Goal: Task Accomplishment & Management: Use online tool/utility

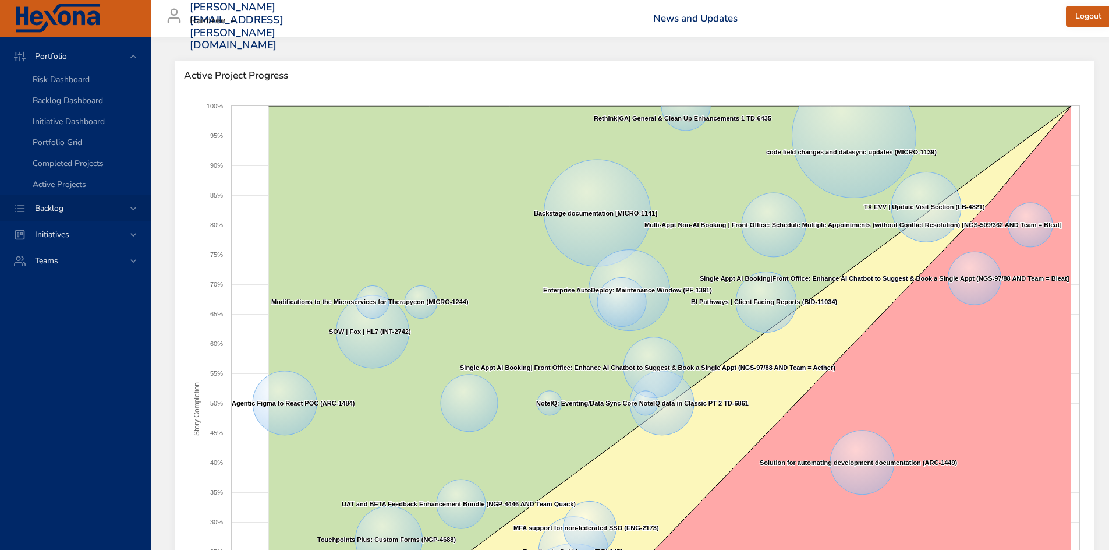
click at [58, 200] on div "Backlog" at bounding box center [75, 208] width 151 height 26
click at [75, 104] on span "Backlog Details" at bounding box center [61, 105] width 56 height 11
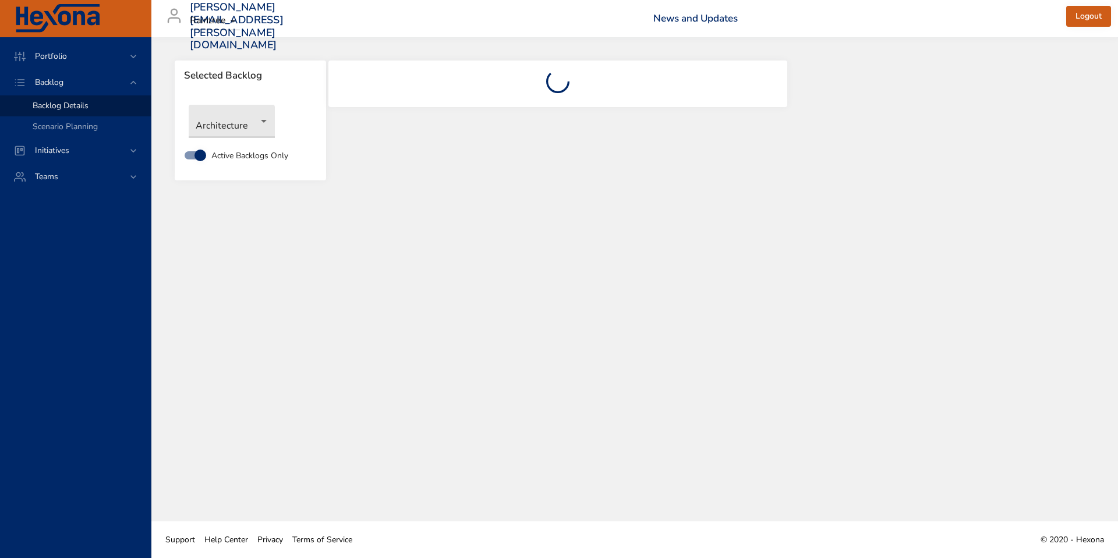
click at [265, 117] on body "Portfolio Backlog Backlog Details Scenario Planning Initiatives Teams [PERSON_N…" at bounding box center [559, 279] width 1118 height 558
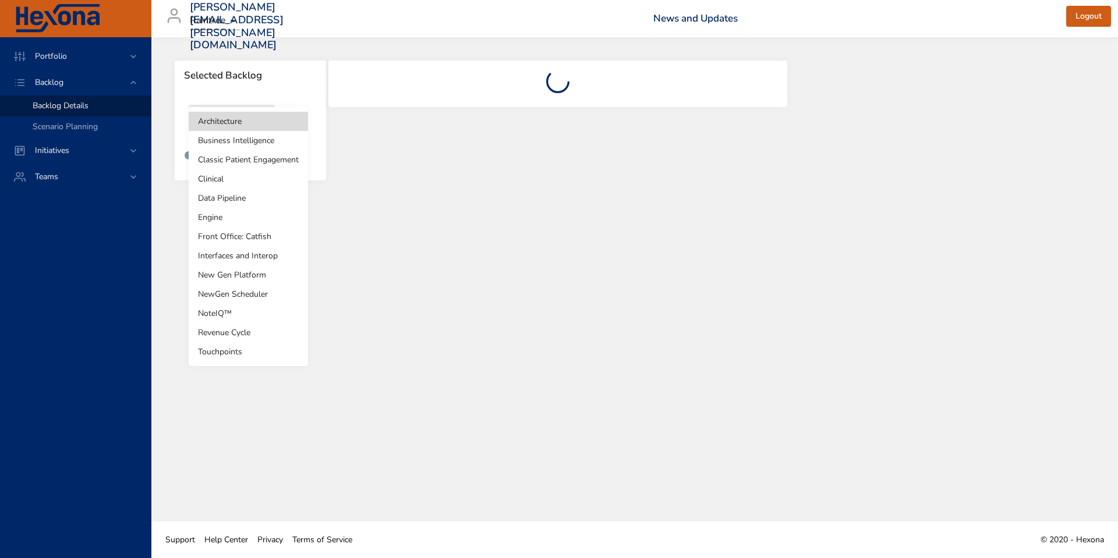
click at [257, 180] on li "Clinical" at bounding box center [248, 178] width 119 height 19
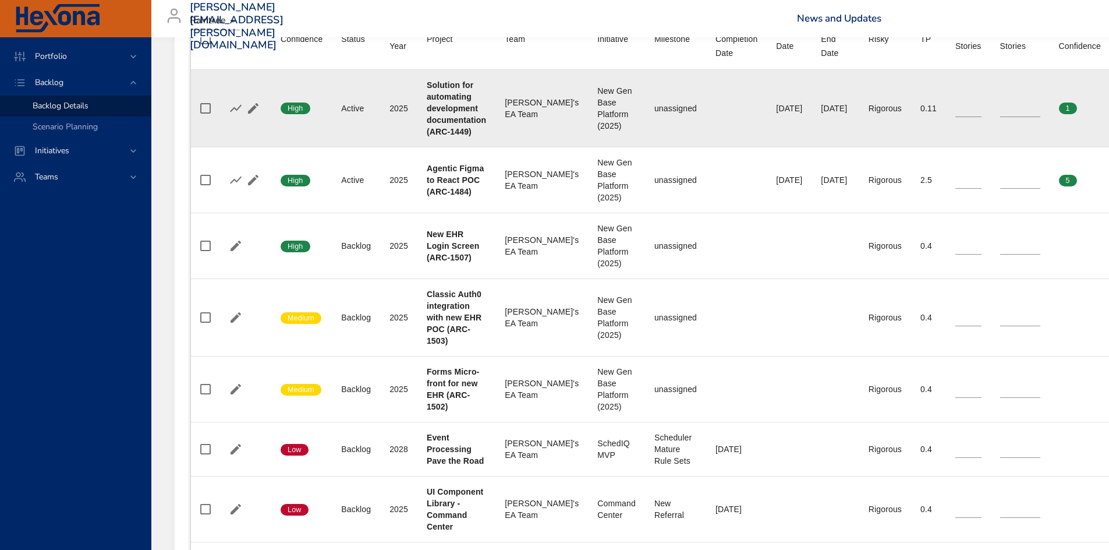
scroll to position [524, 0]
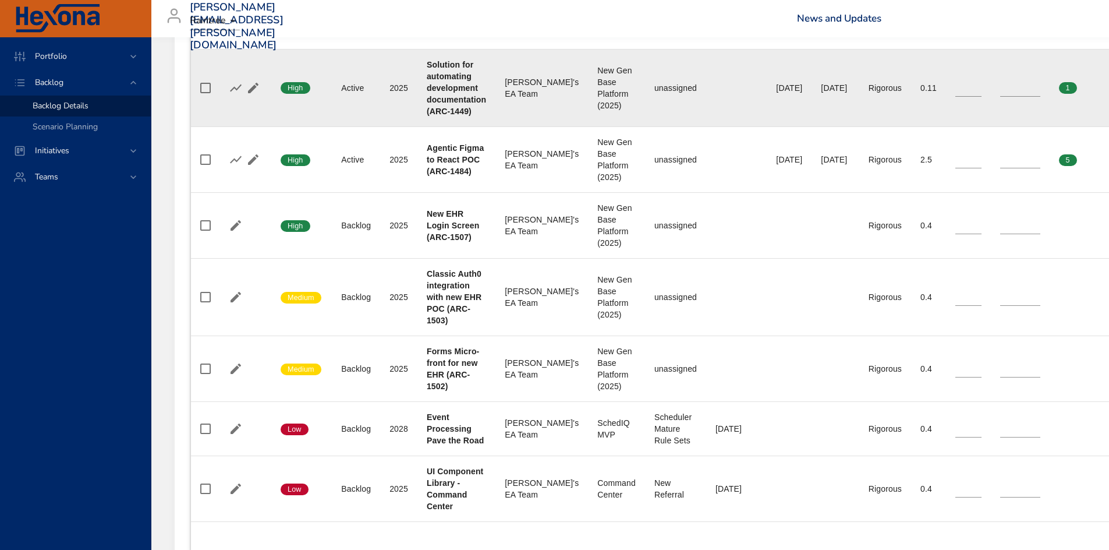
type input "*"
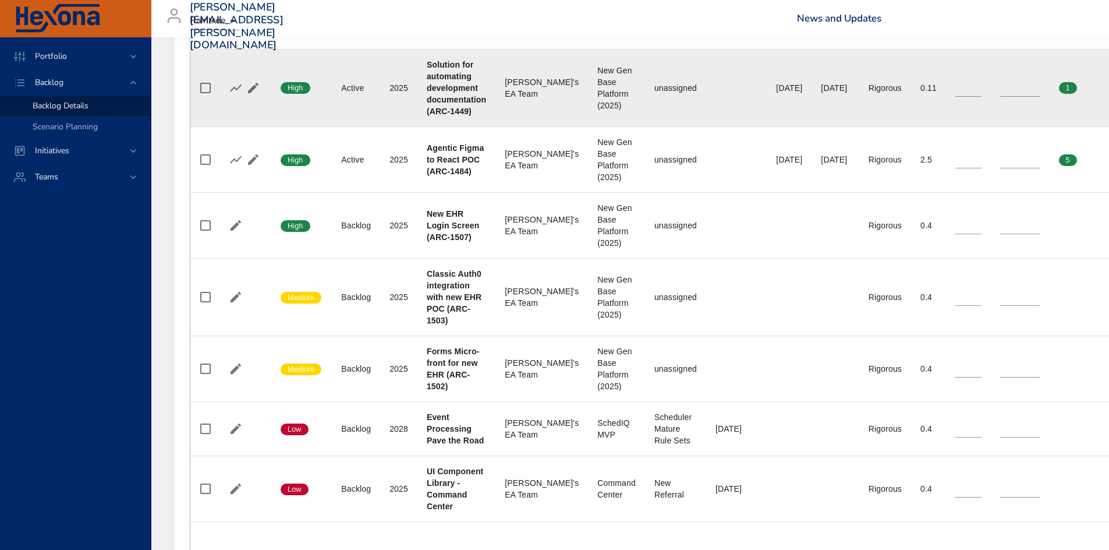
type input "*"
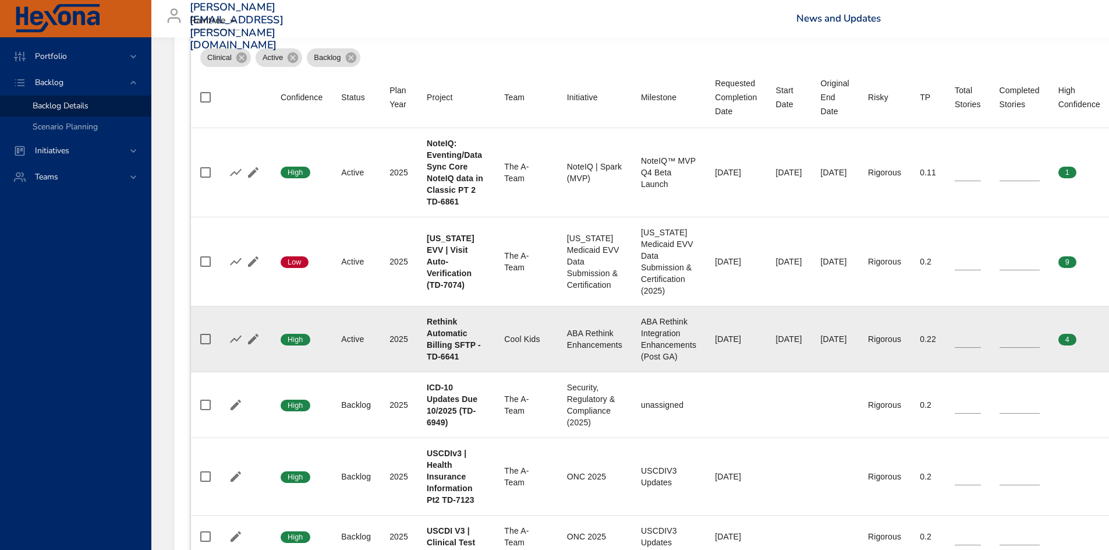
scroll to position [466, 0]
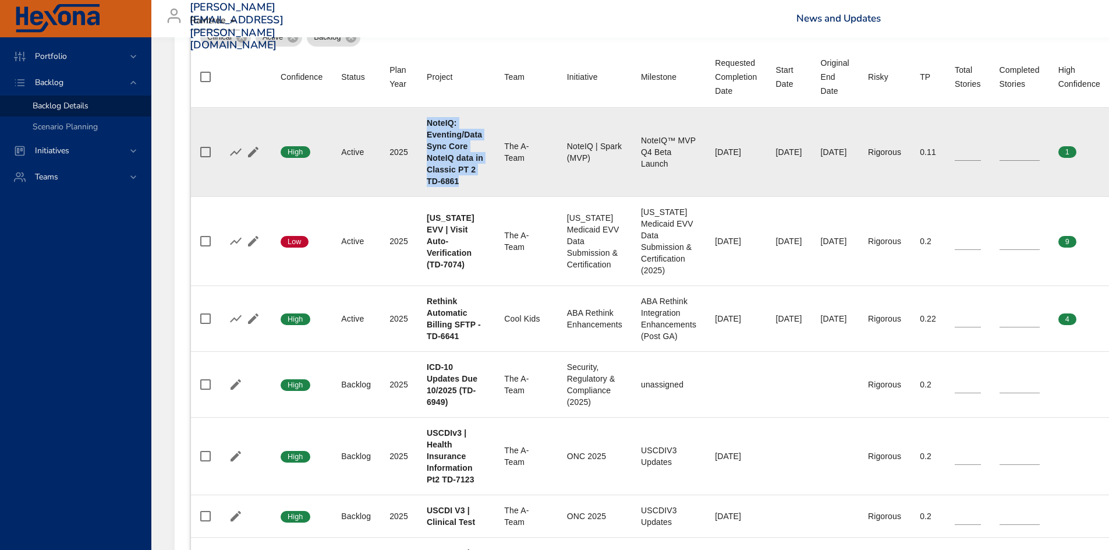
drag, startPoint x: 463, startPoint y: 182, endPoint x: 420, endPoint y: 121, distance: 74.8
click at [420, 121] on td "Project NoteIQ: Eventing/Data Sync Core NoteIQ data in Classic PT 2 TD-6861" at bounding box center [455, 152] width 77 height 89
click at [234, 152] on icon "button" at bounding box center [236, 152] width 12 height 8
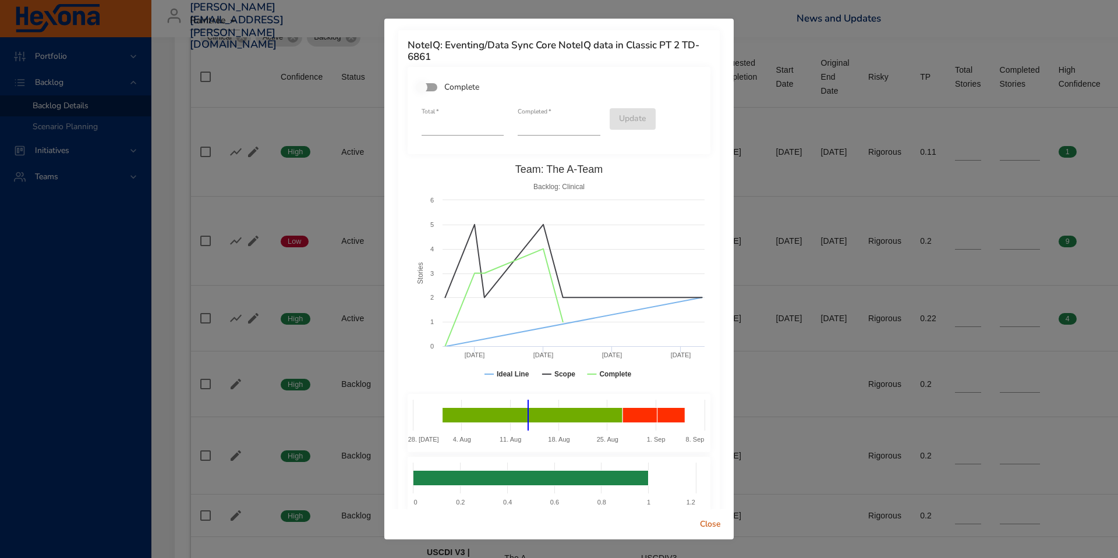
click at [937, 126] on div "NoteIQ: Eventing/Data Sync Core NoteIQ data in Classic PT 2 TD-6861 Complete To…" at bounding box center [559, 279] width 1118 height 558
click at [702, 526] on span "Close" at bounding box center [710, 525] width 28 height 15
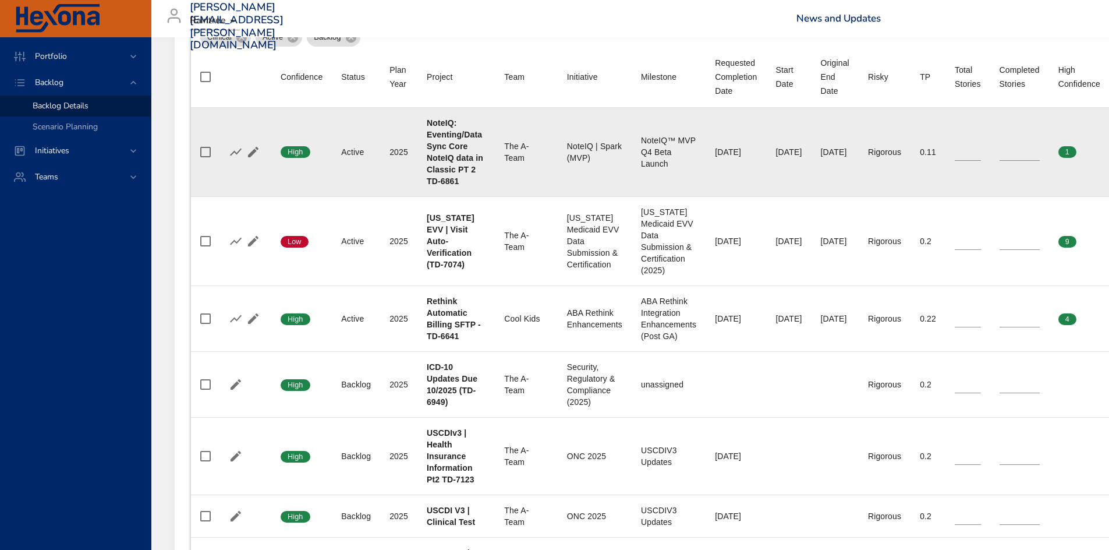
click at [981, 147] on input "*" at bounding box center [968, 151] width 26 height 17
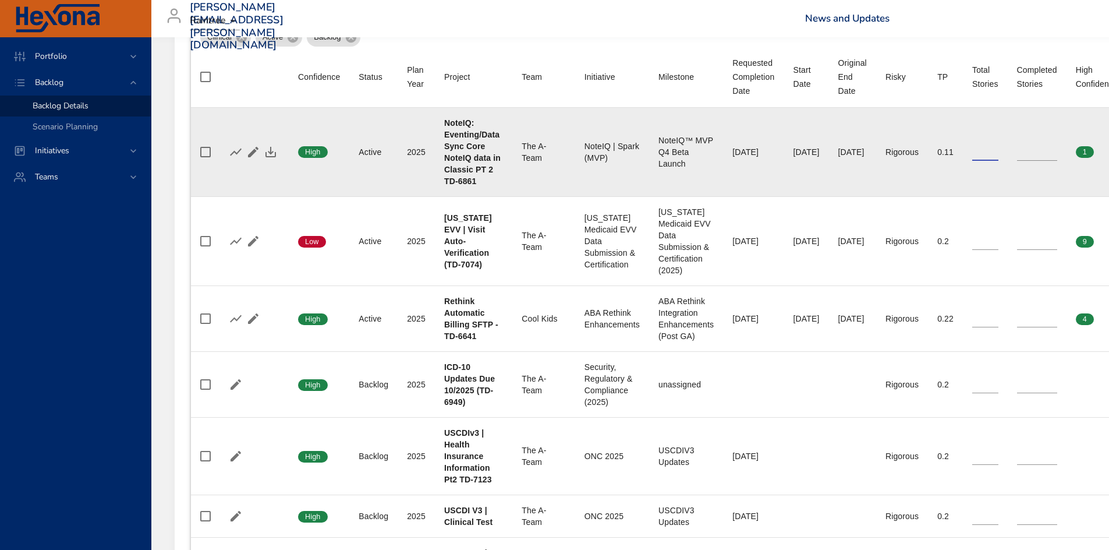
click at [998, 147] on input "*" at bounding box center [985, 151] width 26 height 17
type input "*"
click at [998, 149] on input "*" at bounding box center [985, 151] width 26 height 17
click at [271, 147] on icon "button" at bounding box center [270, 152] width 10 height 10
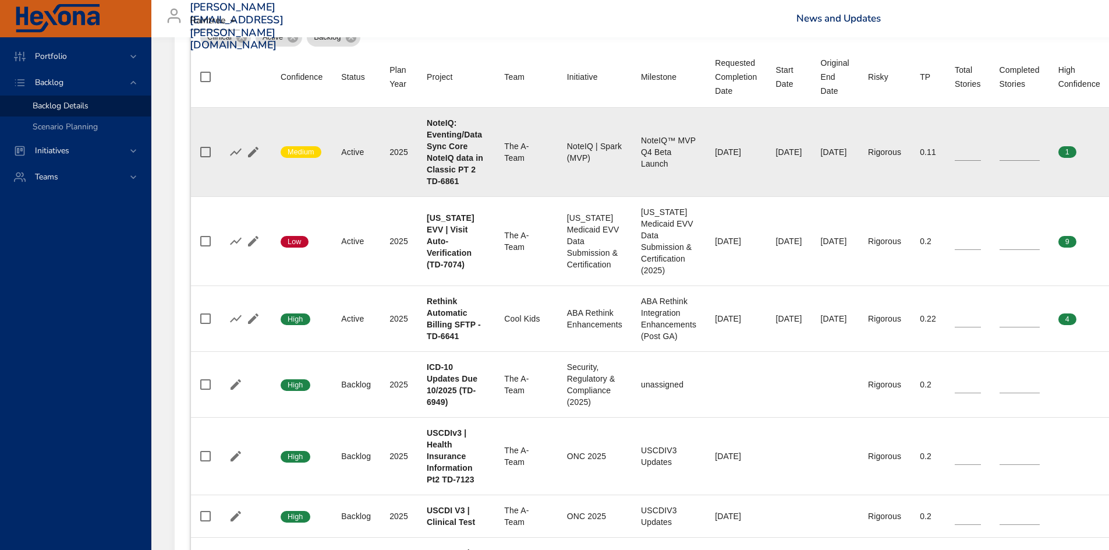
click at [1040, 148] on input "*" at bounding box center [1020, 151] width 40 height 17
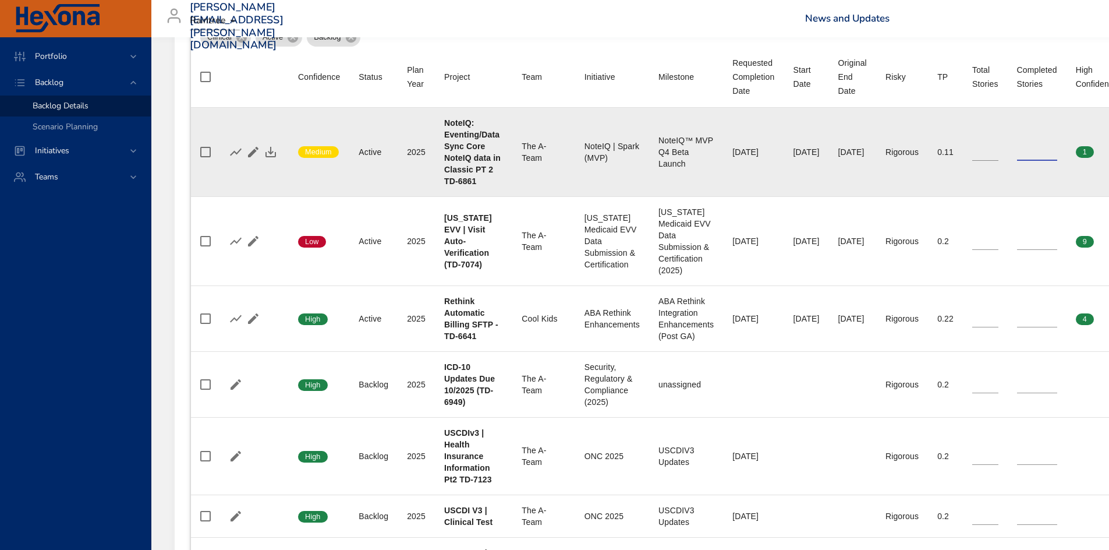
click at [1057, 148] on input "*" at bounding box center [1037, 151] width 40 height 17
type input "*"
click at [1057, 148] on input "*" at bounding box center [1037, 151] width 40 height 17
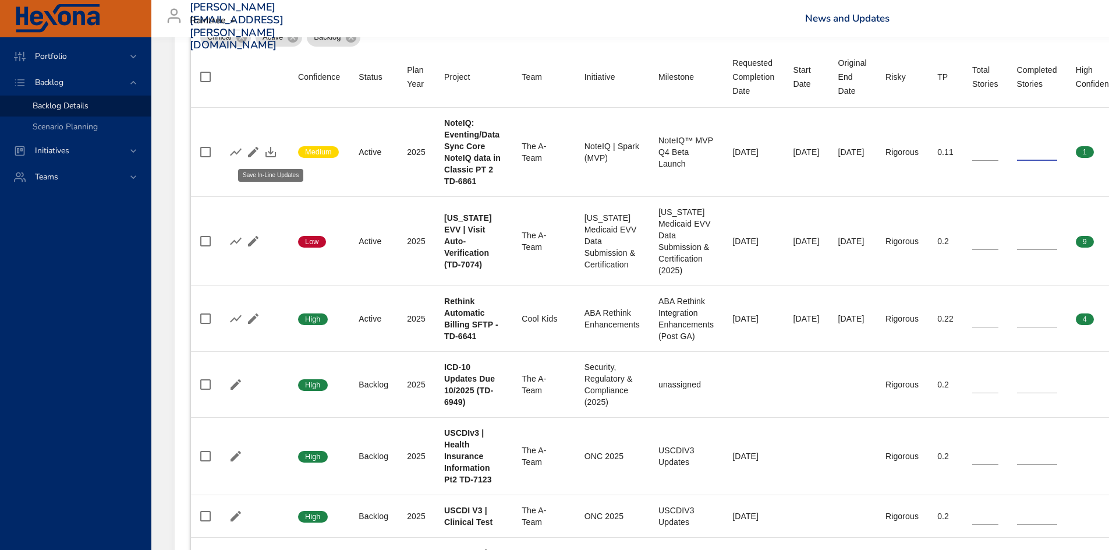
click at [281, 151] on td at bounding box center [253, 152] width 71 height 89
click at [274, 151] on icon "button" at bounding box center [271, 152] width 14 height 14
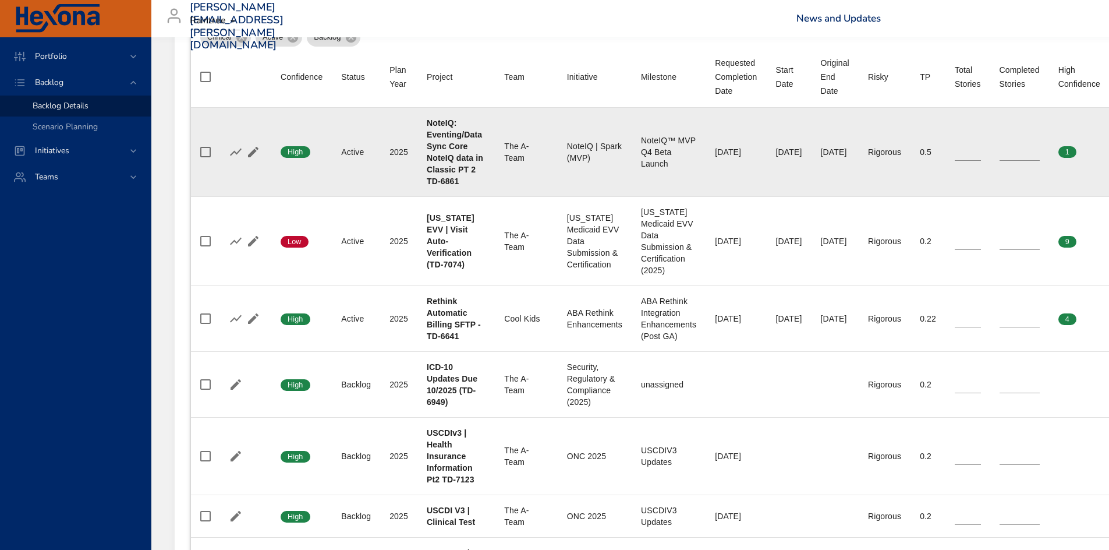
click at [981, 151] on input "*" at bounding box center [968, 151] width 26 height 17
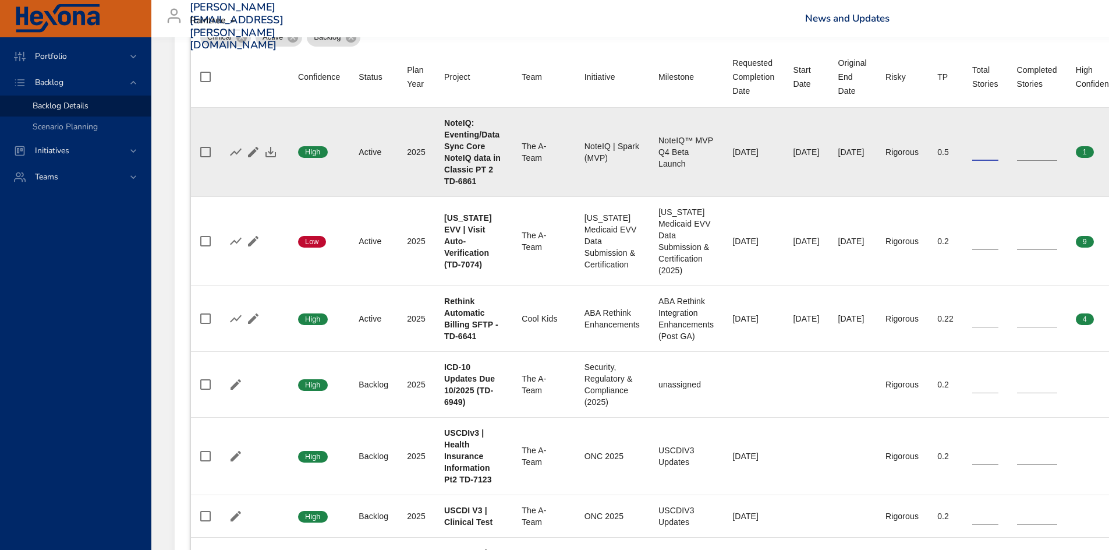
click at [998, 153] on input "*" at bounding box center [985, 151] width 26 height 17
type input "*"
click at [998, 153] on input "*" at bounding box center [985, 151] width 26 height 17
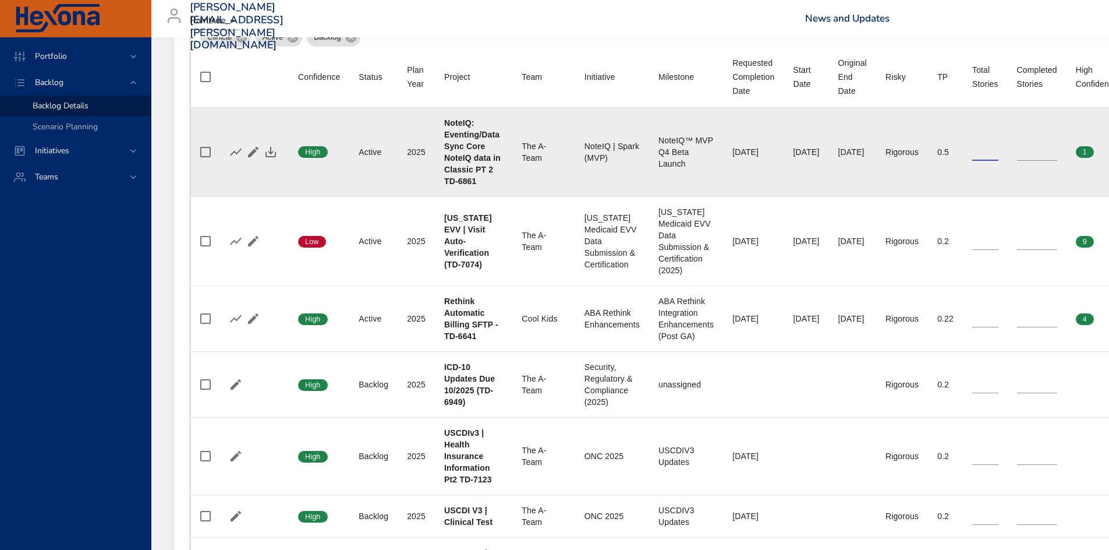
click at [1057, 153] on input "*" at bounding box center [1037, 151] width 40 height 17
type input "*"
click at [1057, 153] on input "*" at bounding box center [1037, 151] width 40 height 17
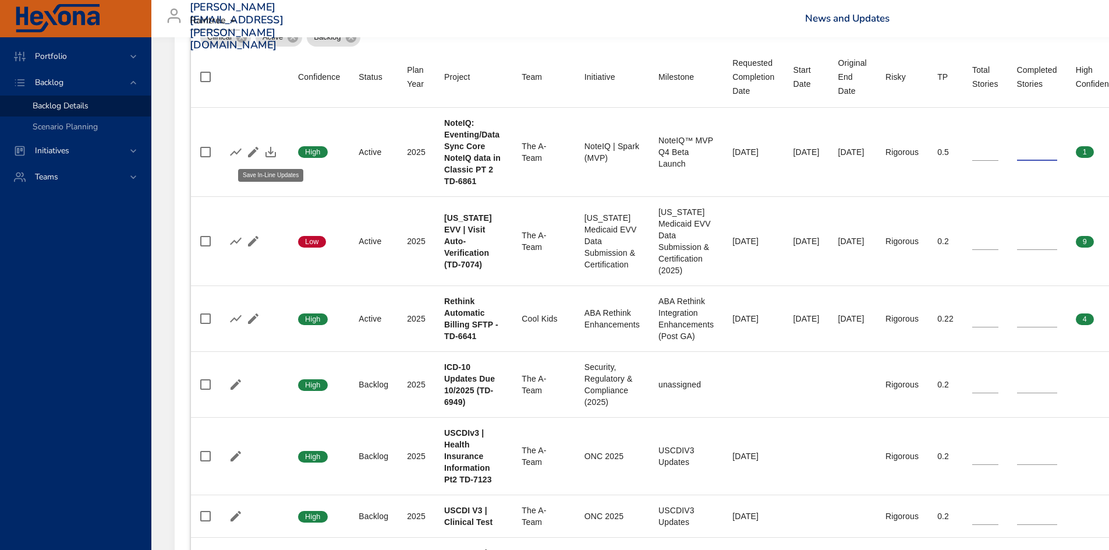
click at [277, 151] on icon "button" at bounding box center [271, 152] width 14 height 14
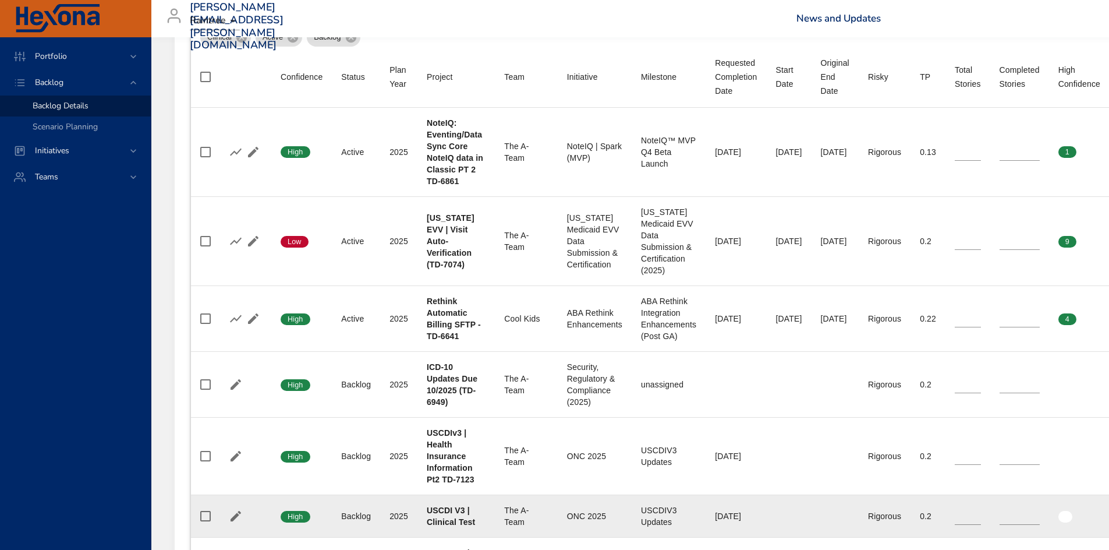
click at [981, 519] on input "*" at bounding box center [968, 515] width 26 height 17
type input "*"
click at [981, 517] on input "*" at bounding box center [968, 515] width 26 height 17
click at [250, 521] on icon "button" at bounding box center [253, 516] width 10 height 10
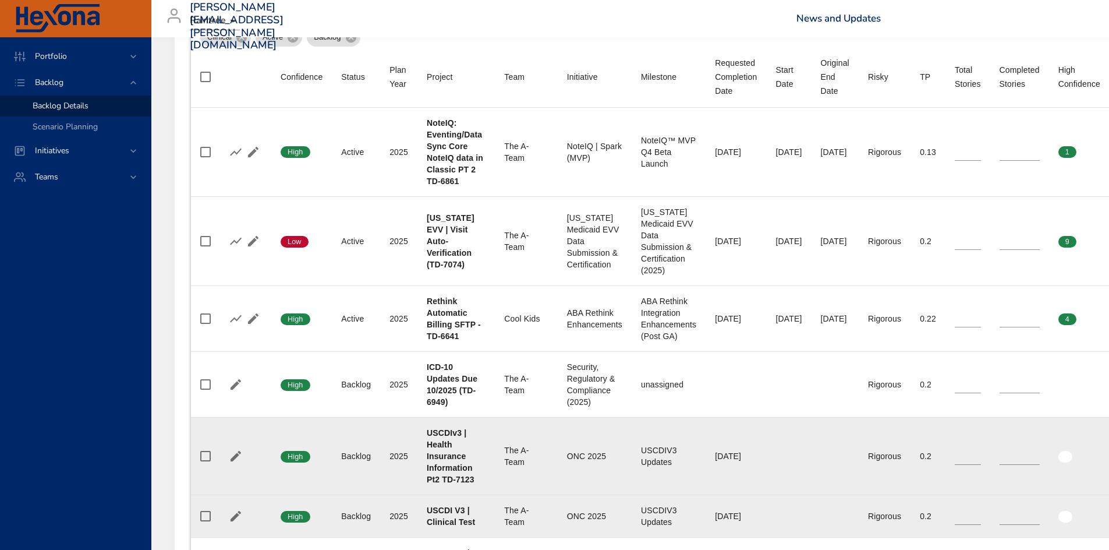
click at [981, 461] on input "*" at bounding box center [968, 455] width 26 height 17
click at [254, 460] on icon "button" at bounding box center [253, 456] width 14 height 14
click at [981, 452] on input "*" at bounding box center [968, 455] width 26 height 17
click at [981, 454] on input "*" at bounding box center [968, 455] width 26 height 17
type input "*"
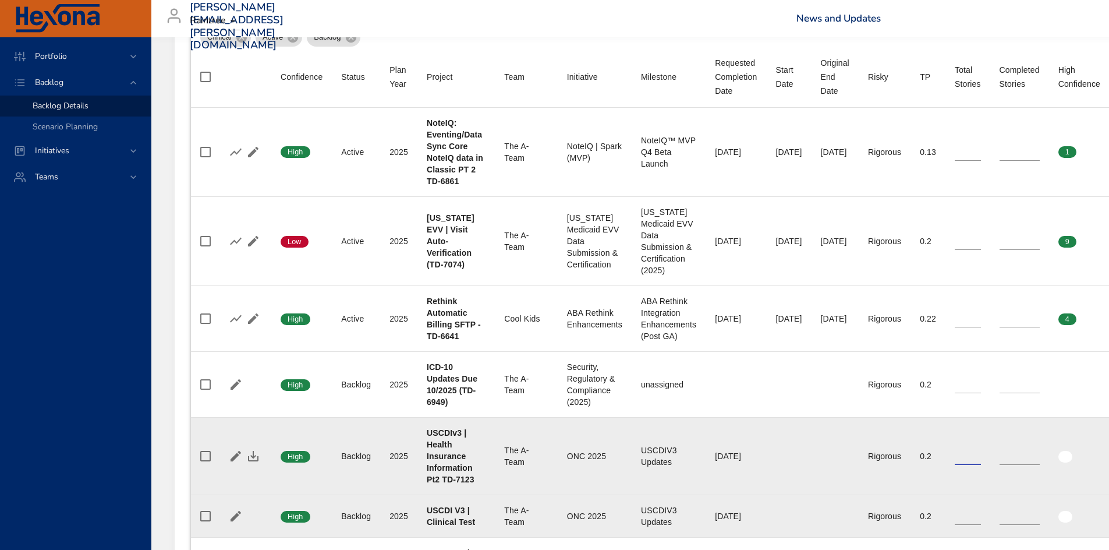
click at [981, 458] on input "*" at bounding box center [968, 455] width 26 height 17
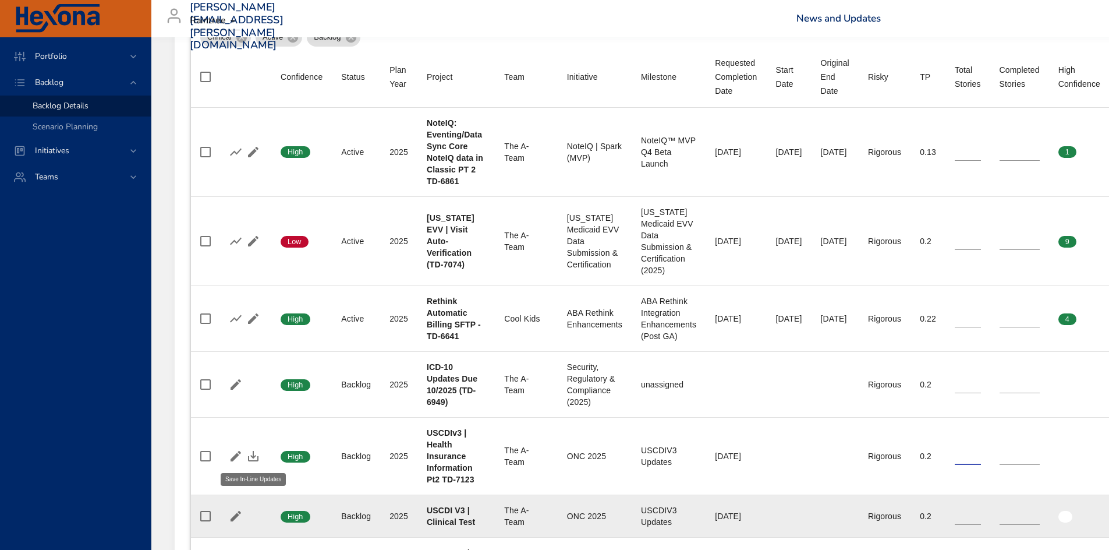
click at [251, 454] on icon "button" at bounding box center [253, 456] width 14 height 14
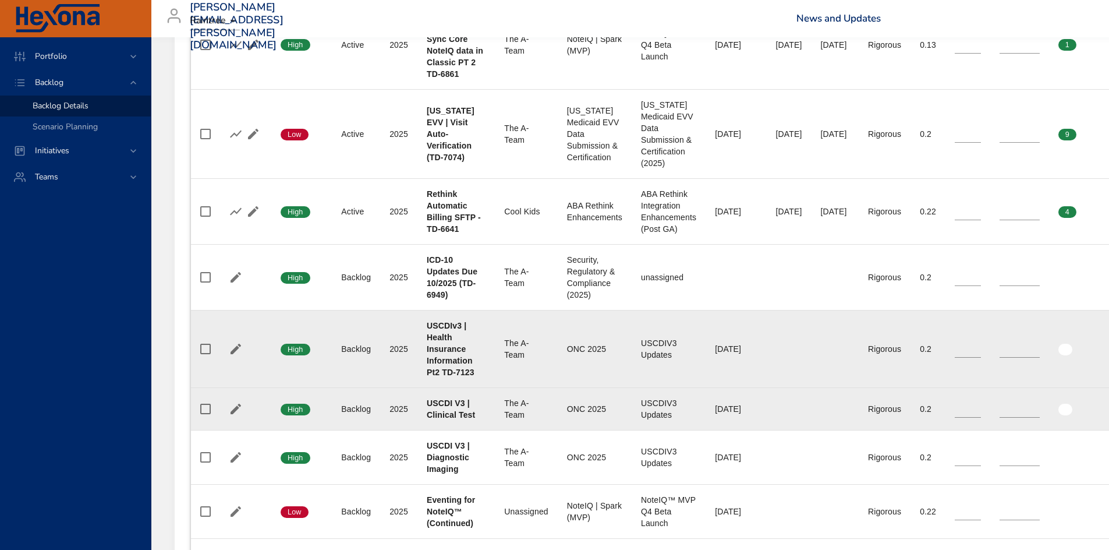
scroll to position [582, 0]
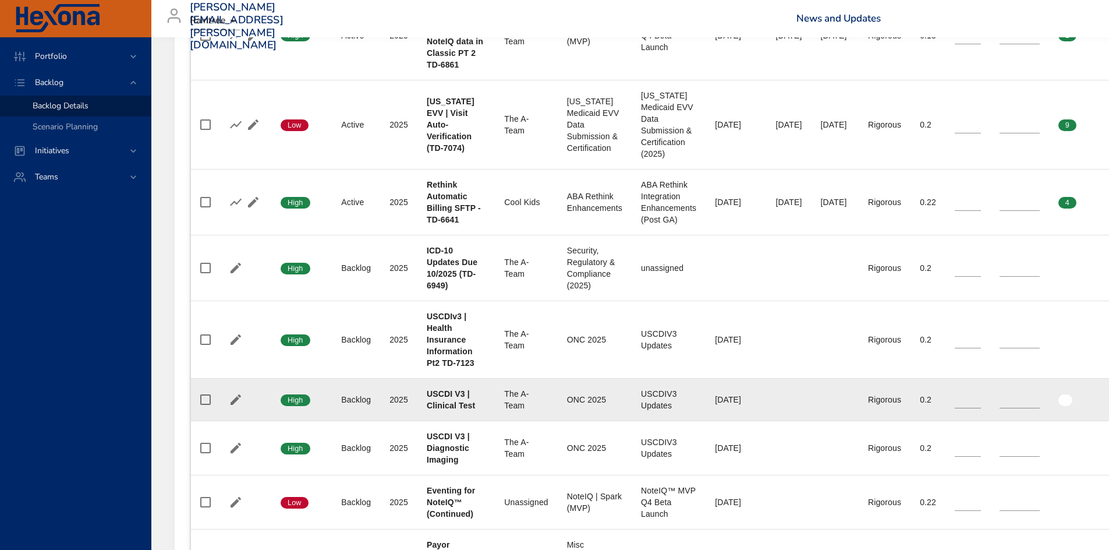
type input "*"
click at [981, 397] on input "*" at bounding box center [968, 399] width 26 height 17
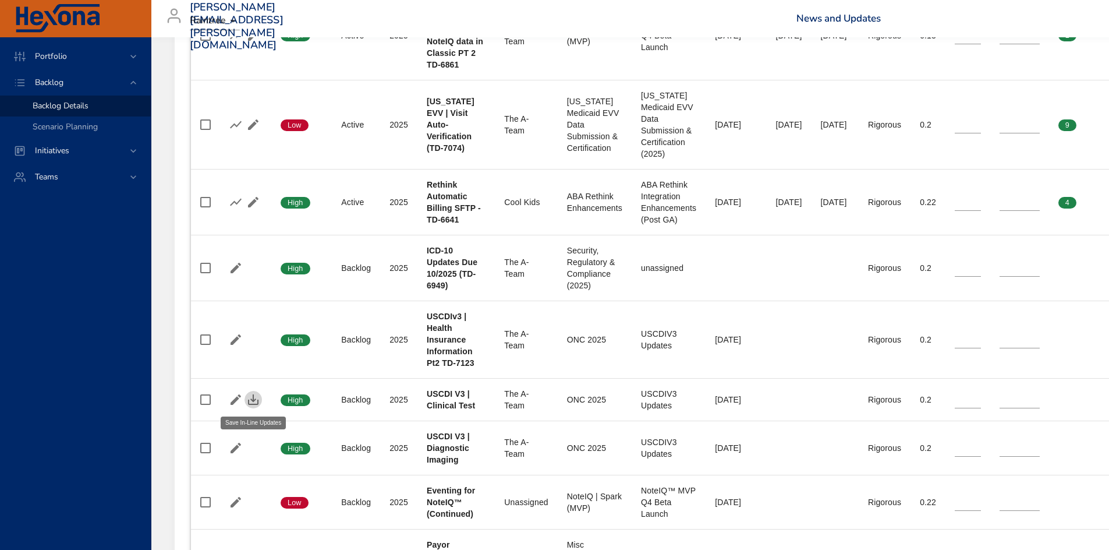
click at [249, 398] on icon "button" at bounding box center [253, 399] width 14 height 14
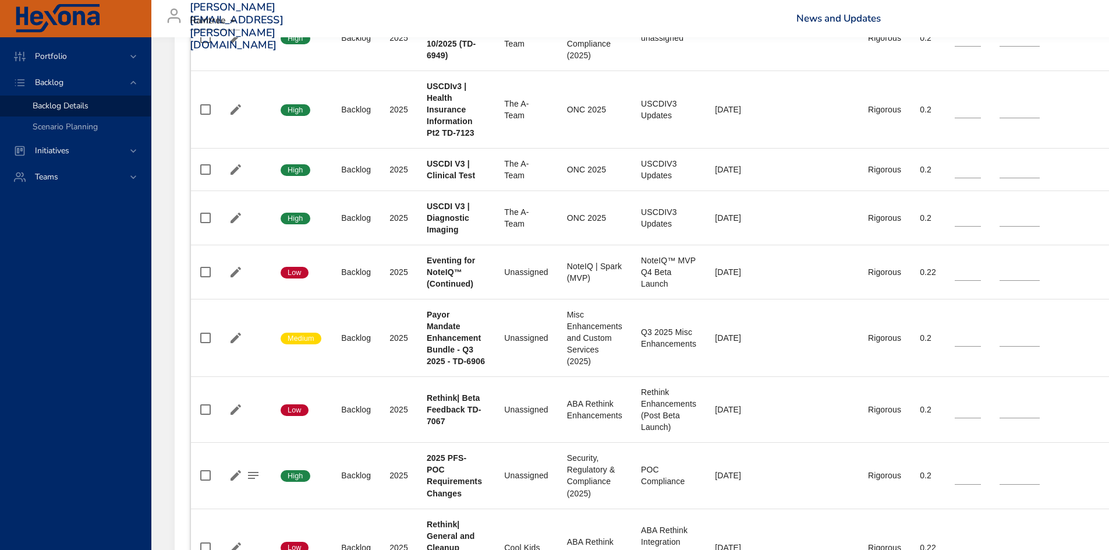
scroll to position [815, 0]
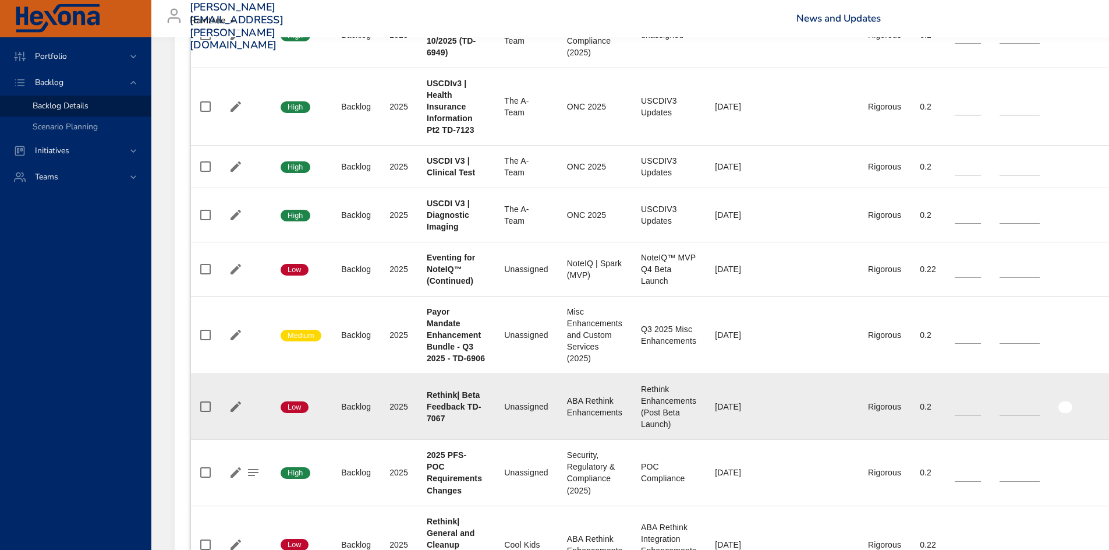
type input "*"
click at [981, 403] on input "*" at bounding box center [968, 406] width 26 height 17
click at [257, 408] on icon "button" at bounding box center [253, 406] width 10 height 10
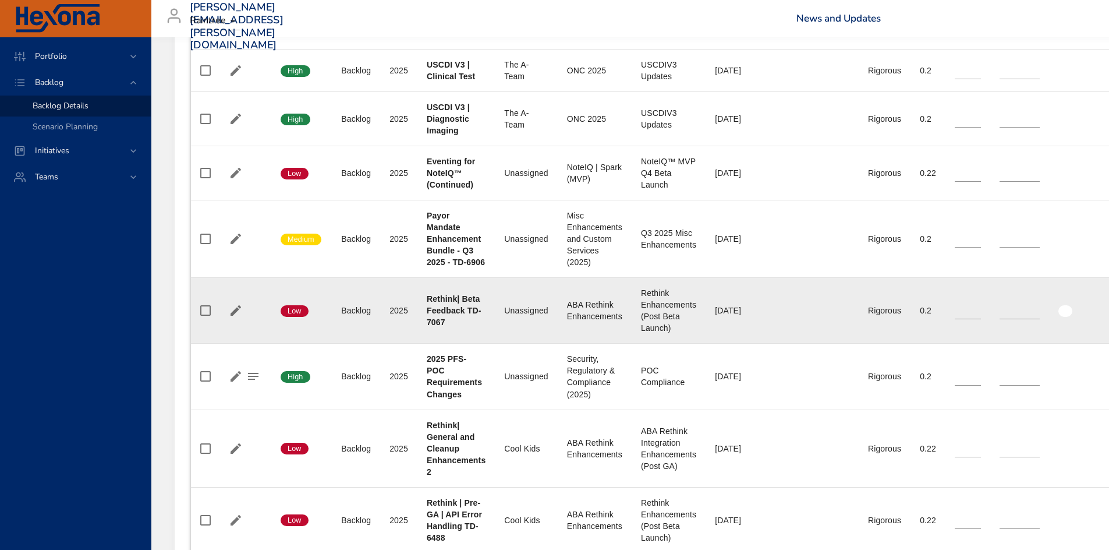
scroll to position [931, 0]
